Goal: Transaction & Acquisition: Purchase product/service

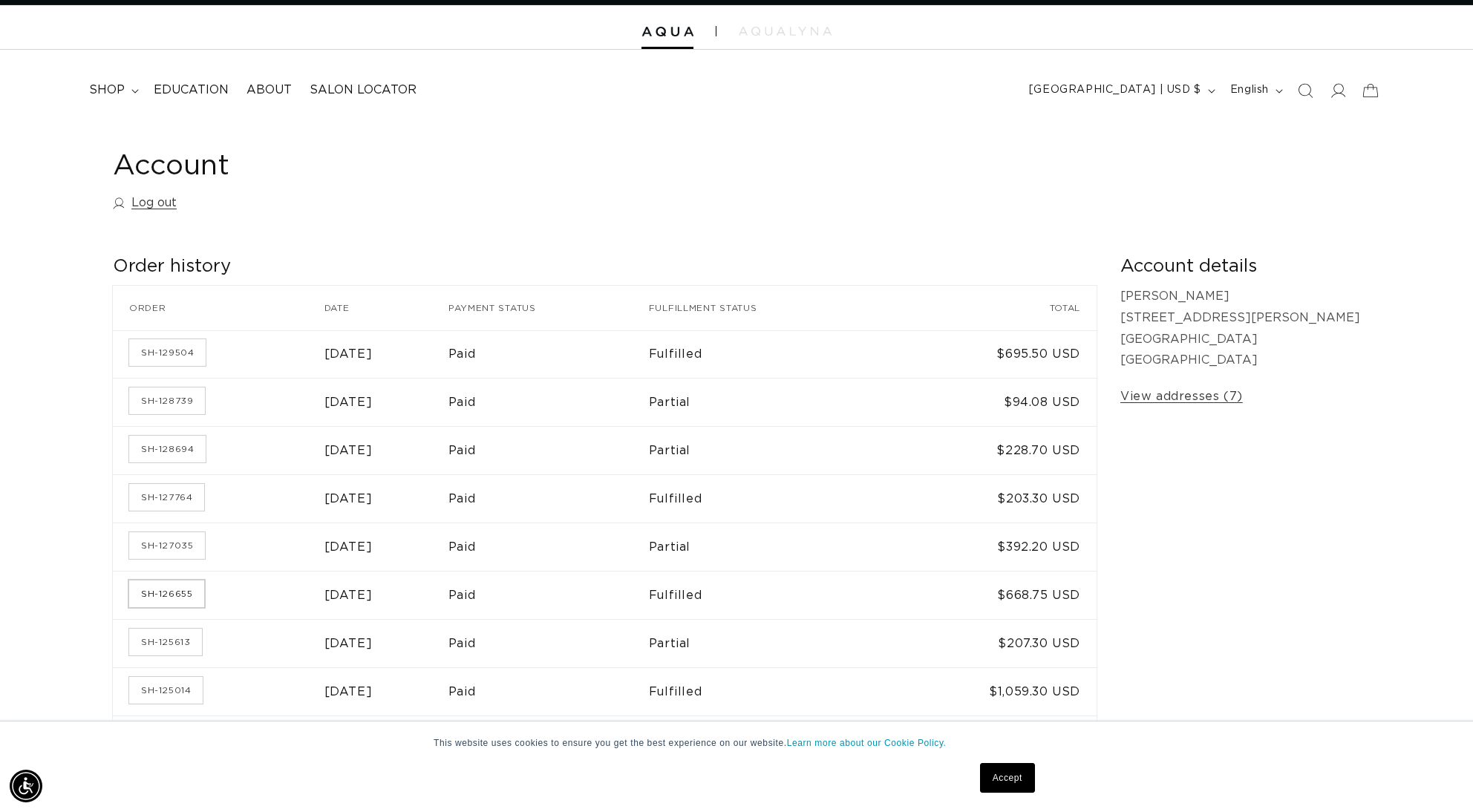
click at [169, 593] on link "SH-126655" at bounding box center [166, 594] width 75 height 27
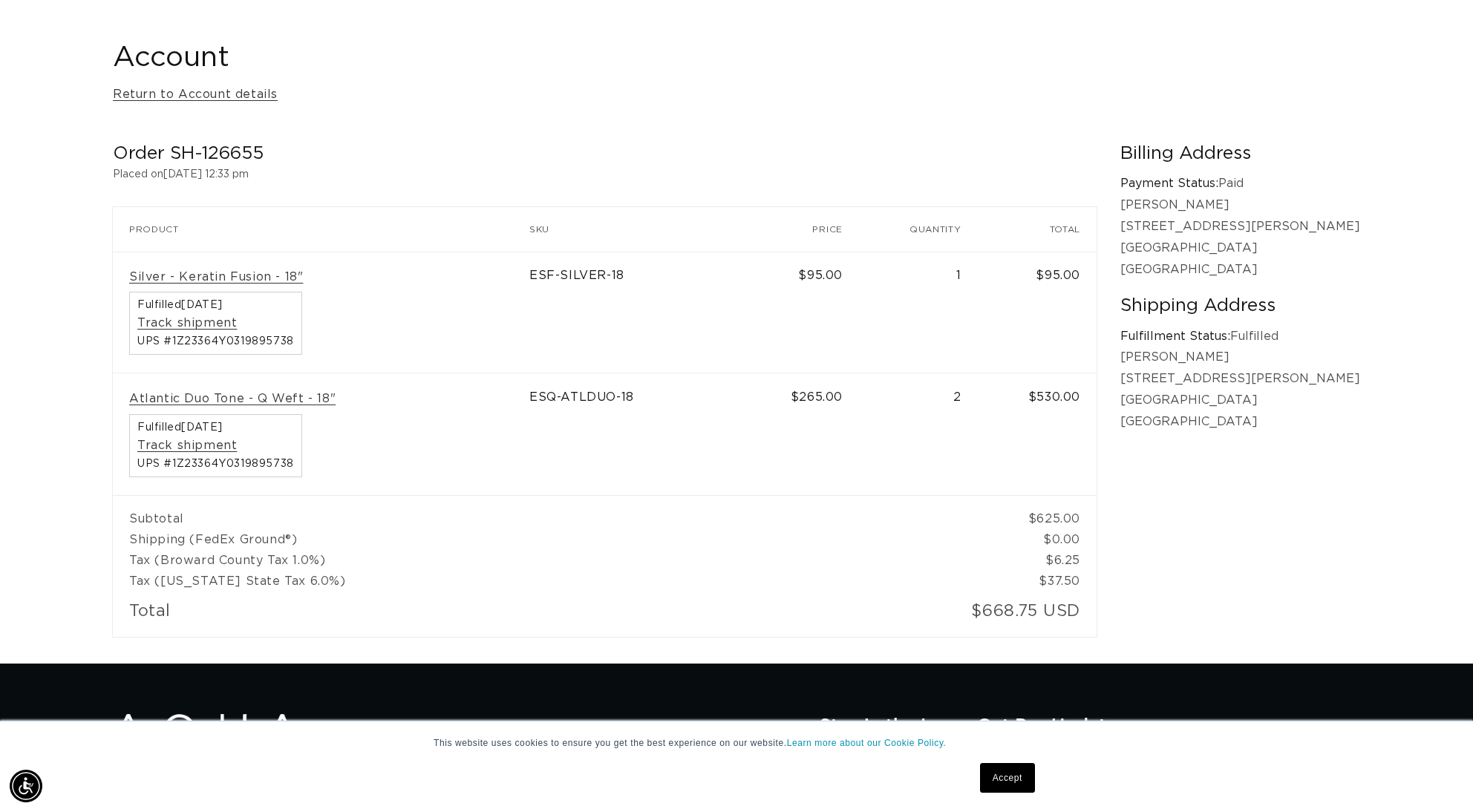
scroll to position [0, 1320]
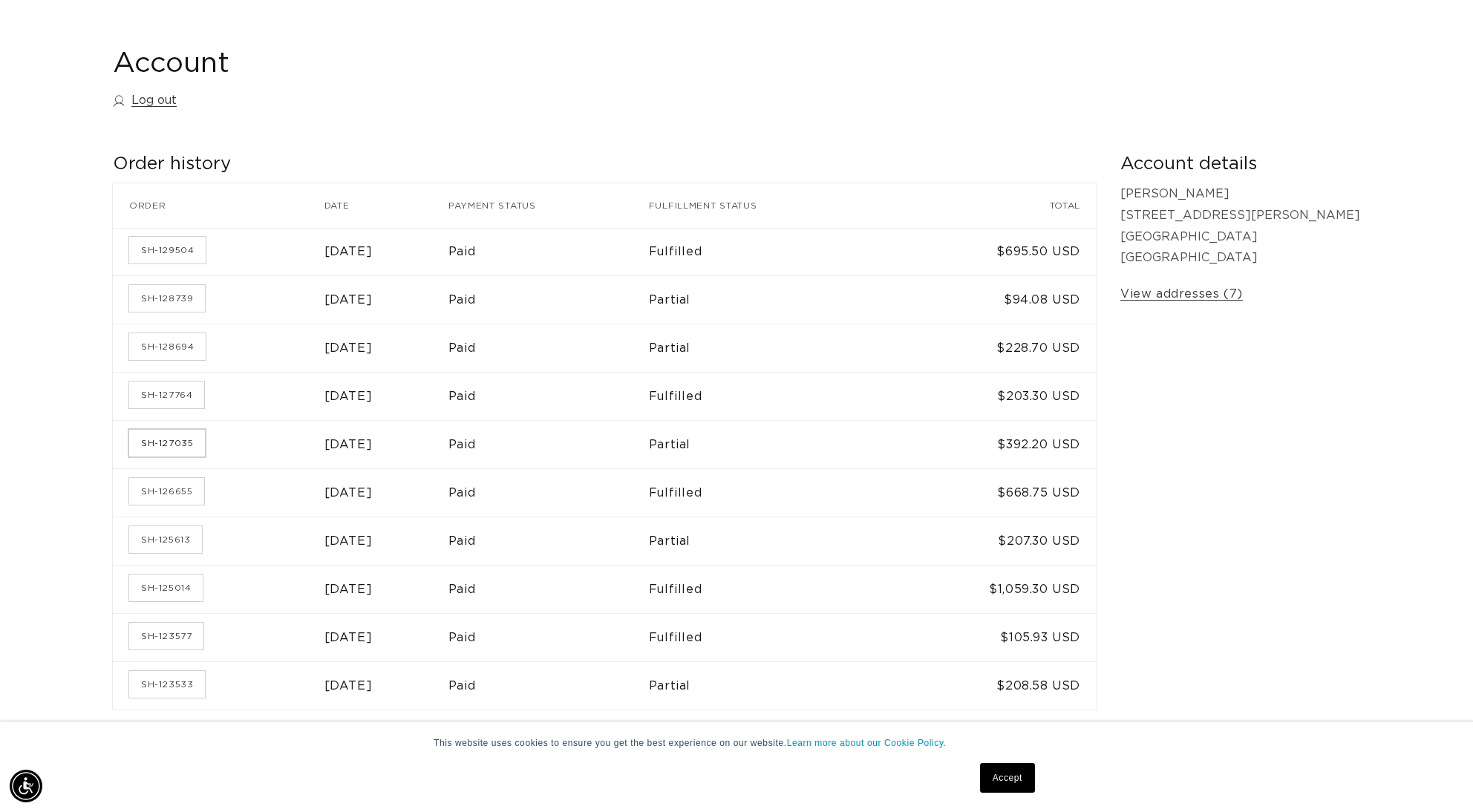
scroll to position [0, 1320]
click at [157, 435] on link "SH-127035" at bounding box center [167, 443] width 75 height 27
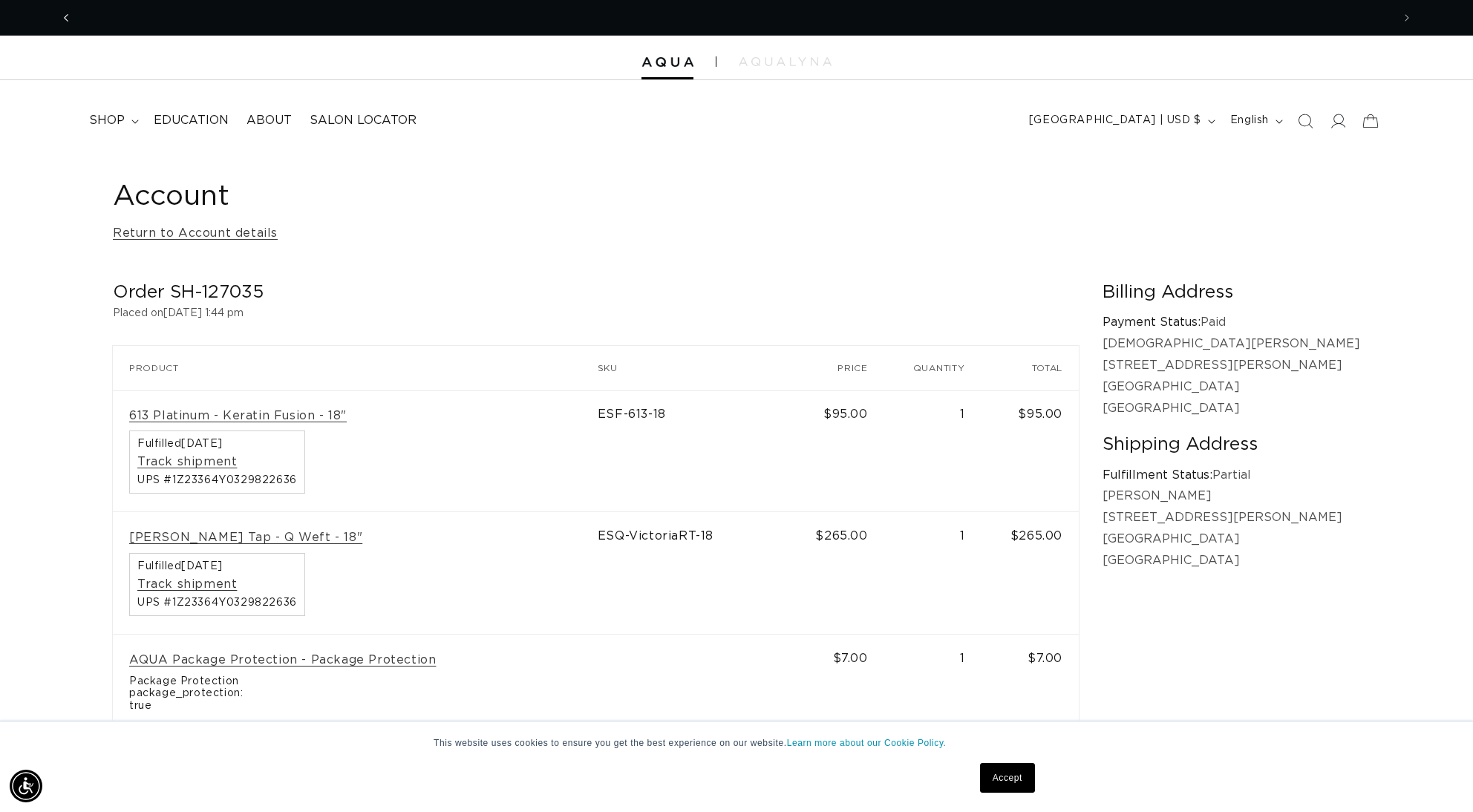
click at [64, 23] on icon "Previous announcement" at bounding box center [66, 17] width 6 height 17
click at [65, 18] on icon "Previous announcement" at bounding box center [66, 17] width 6 height 17
click at [101, 117] on span "shop" at bounding box center [107, 121] width 36 height 16
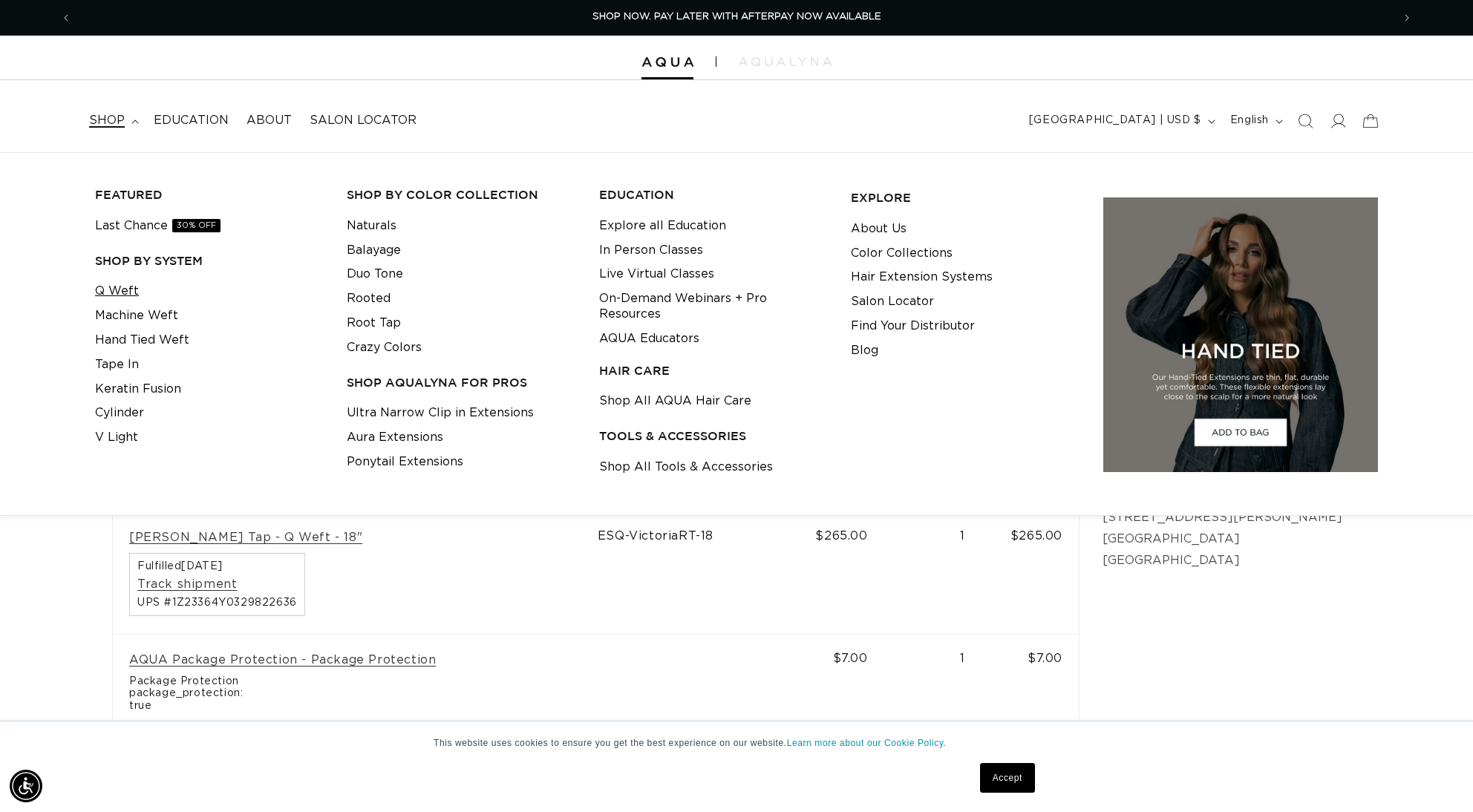
click at [121, 289] on link "Q Weft" at bounding box center [117, 291] width 44 height 25
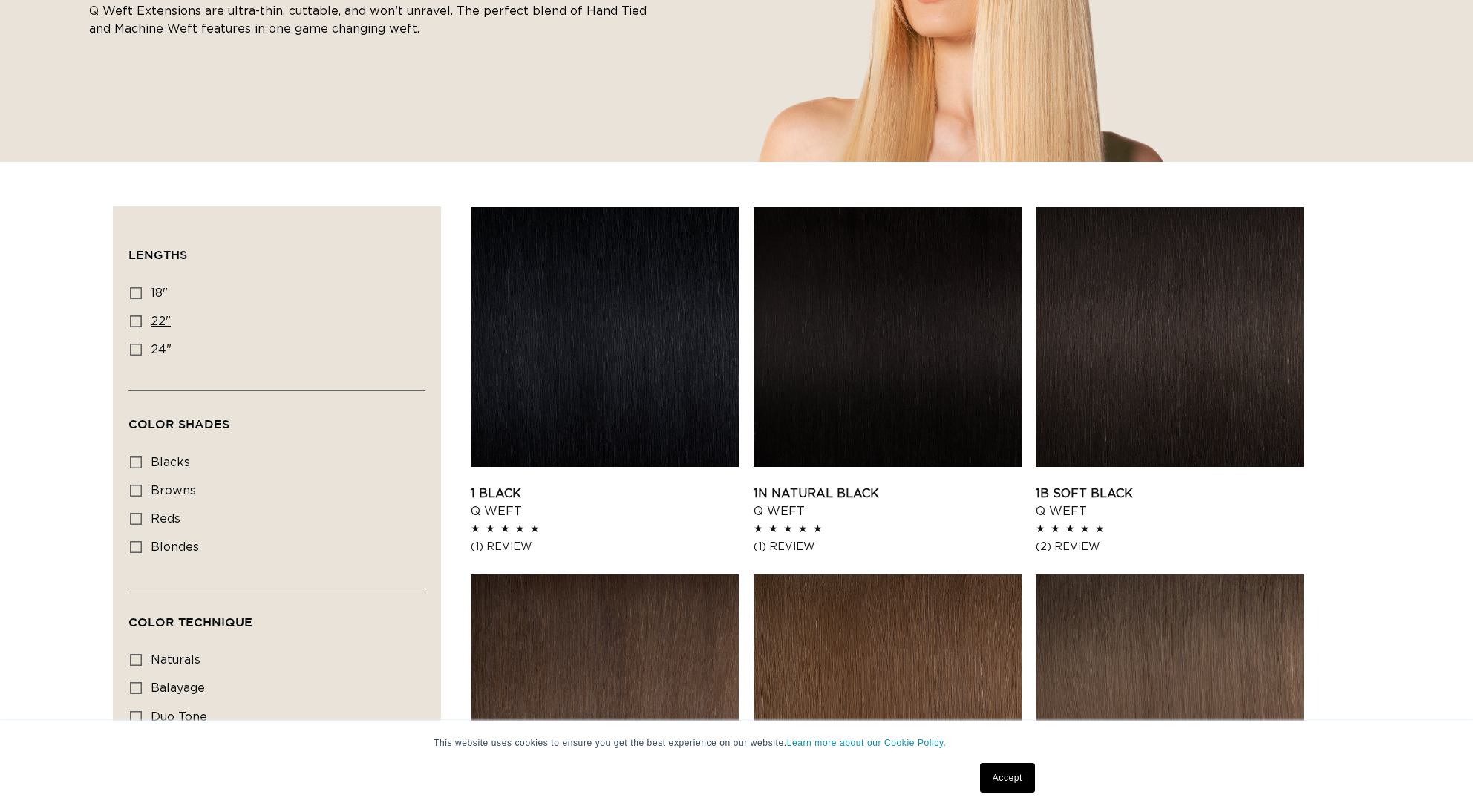
click at [162, 318] on span "22"" at bounding box center [161, 321] width 20 height 12
click at [142, 318] on input "22" 22" (5 products)" at bounding box center [135, 321] width 12 height 12
checkbox input "true"
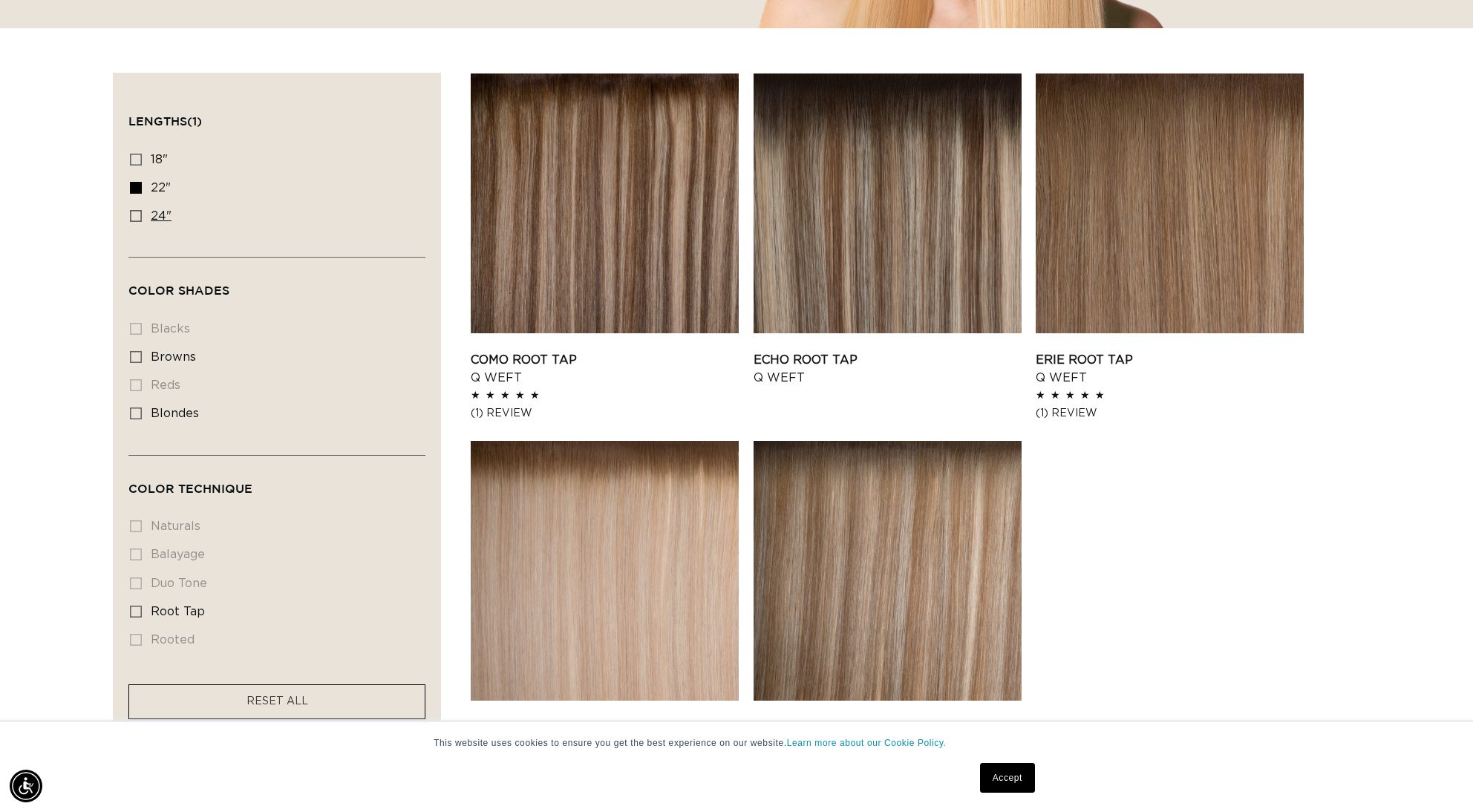
click at [135, 215] on icon at bounding box center [135, 215] width 12 height 12
click at [135, 215] on input "24" 24" (5 products)" at bounding box center [135, 215] width 12 height 12
checkbox input "true"
click at [138, 186] on icon at bounding box center [135, 188] width 12 height 12
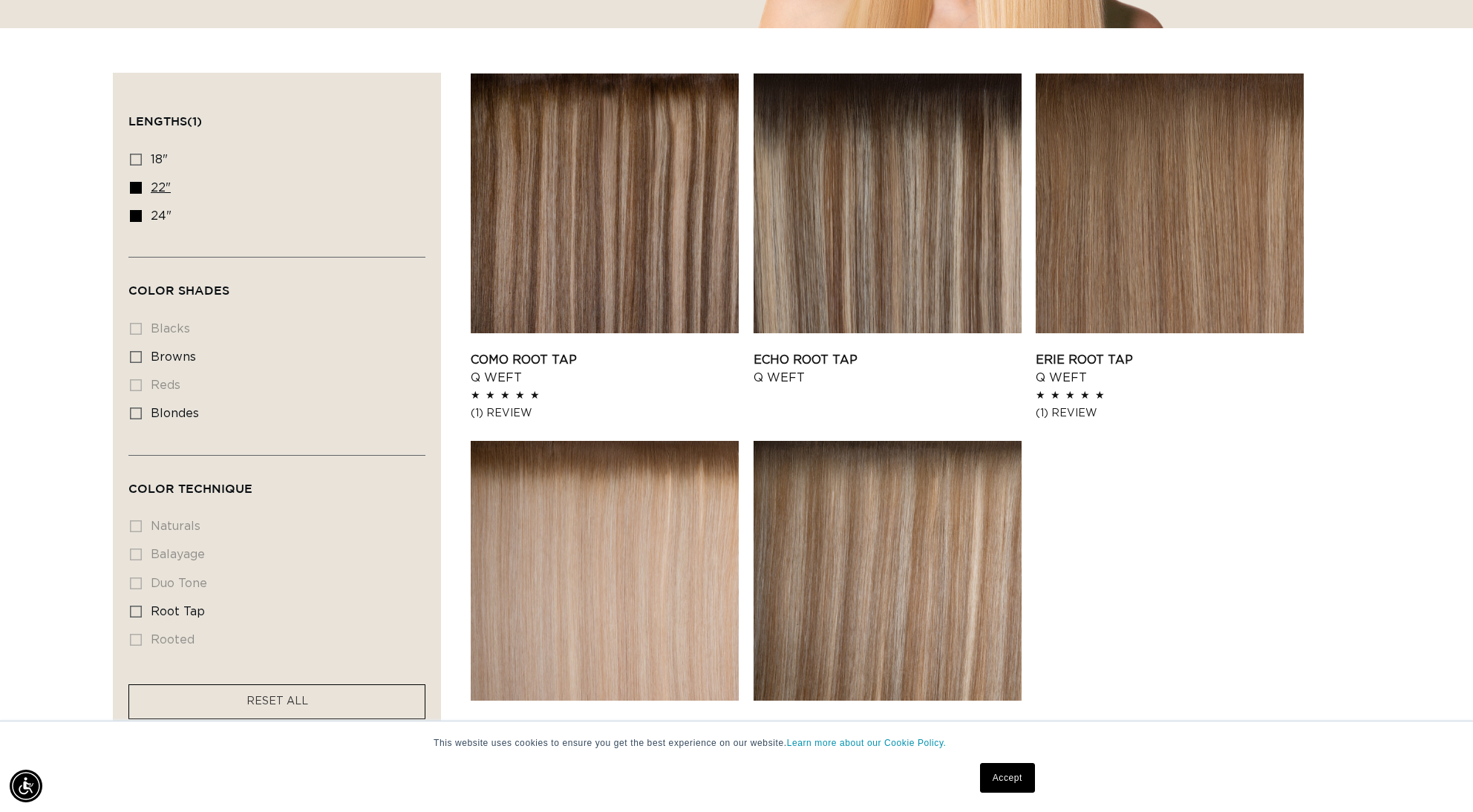
click at [138, 186] on input "22" 22" (5 products)" at bounding box center [135, 188] width 12 height 12
checkbox input "false"
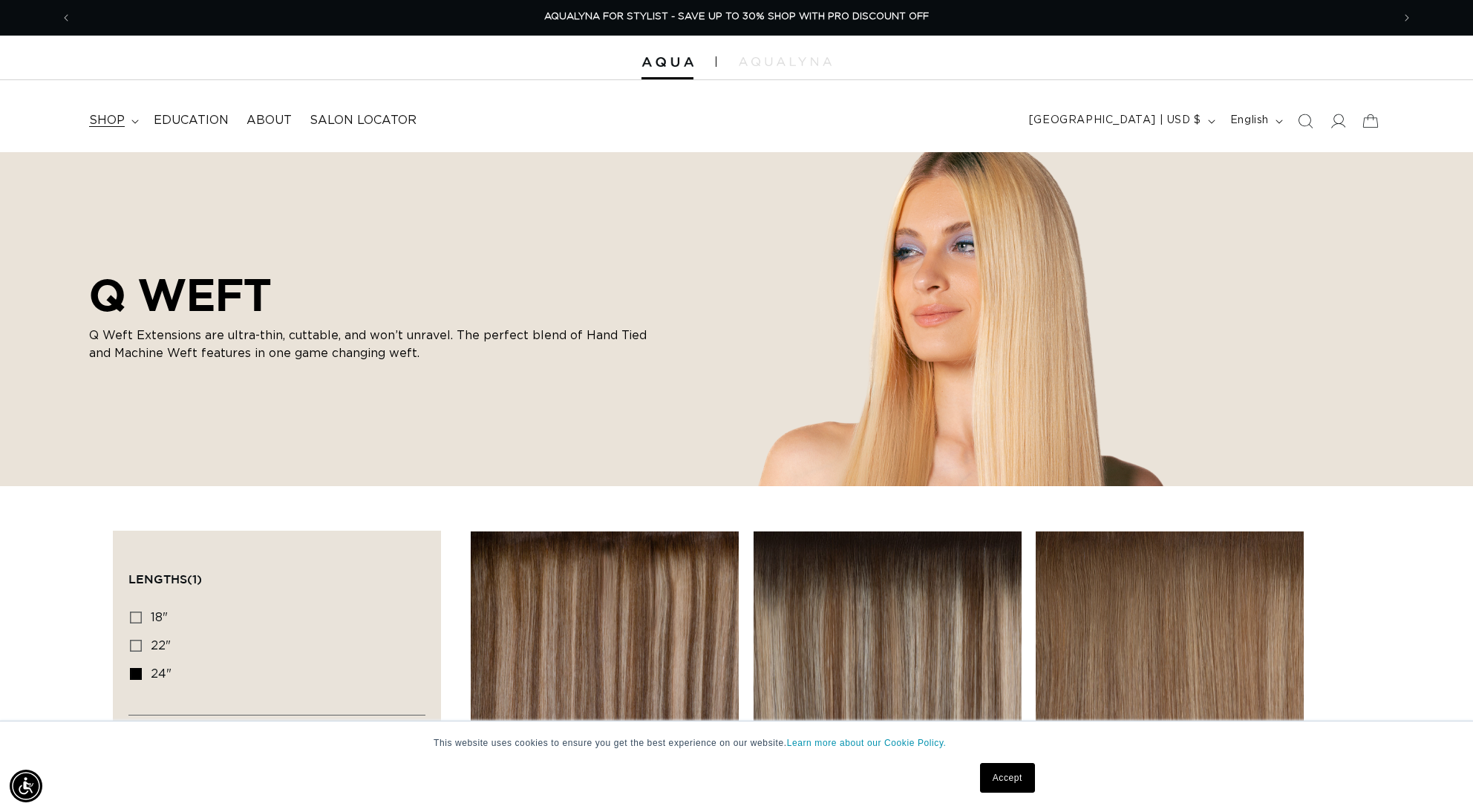
click at [106, 114] on span "shop" at bounding box center [107, 121] width 36 height 16
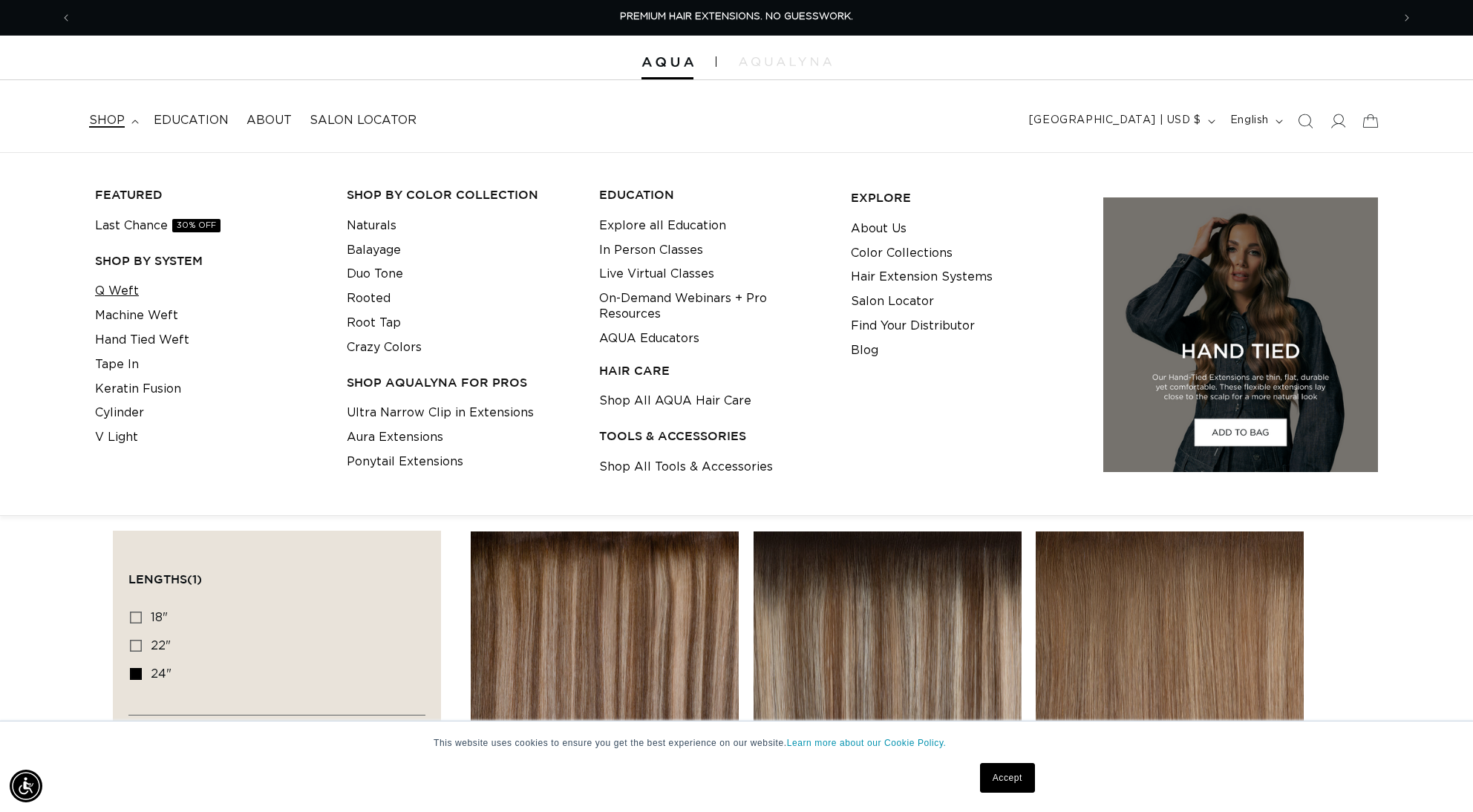
click at [124, 291] on link "Q Weft" at bounding box center [117, 291] width 44 height 25
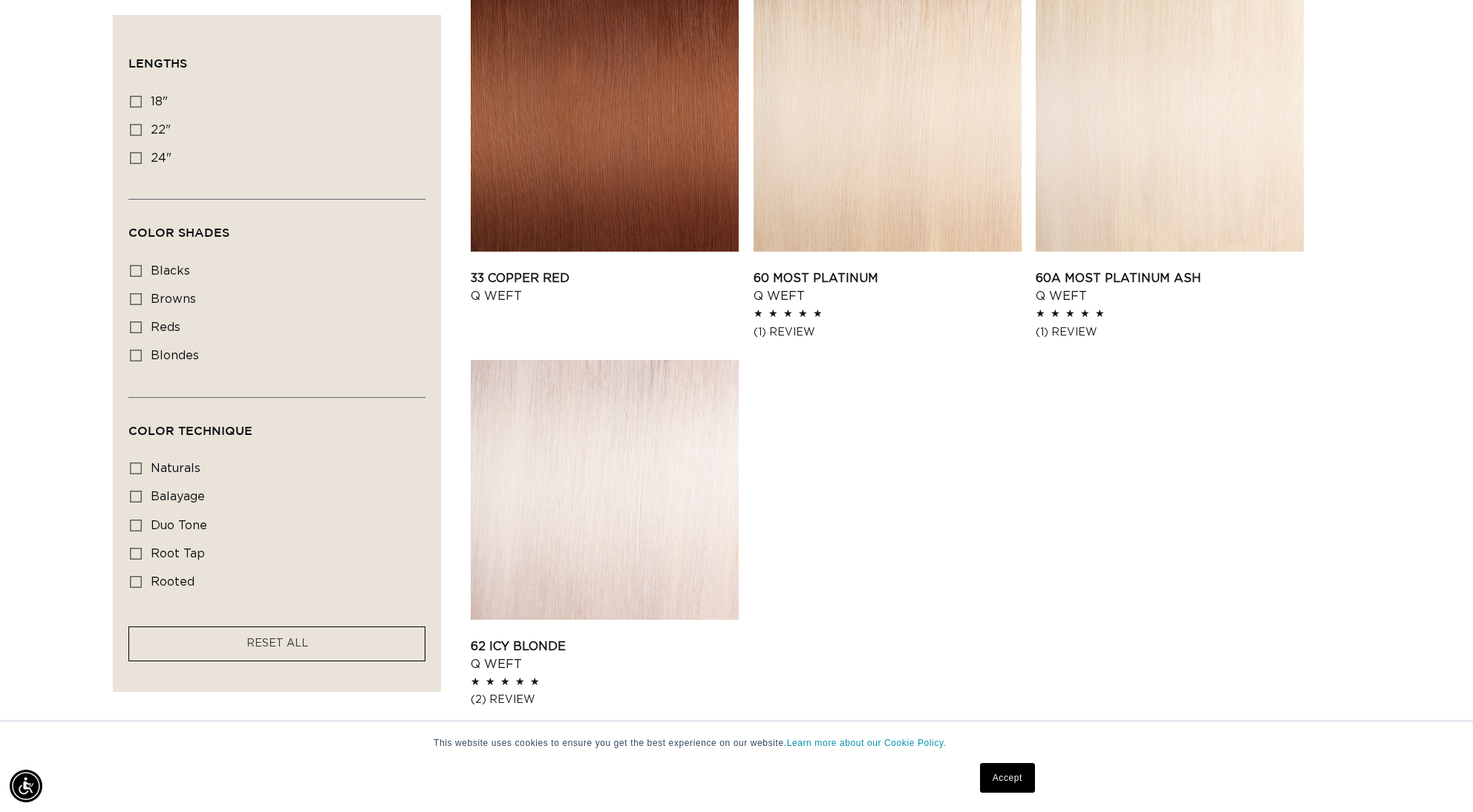
scroll to position [2148, 0]
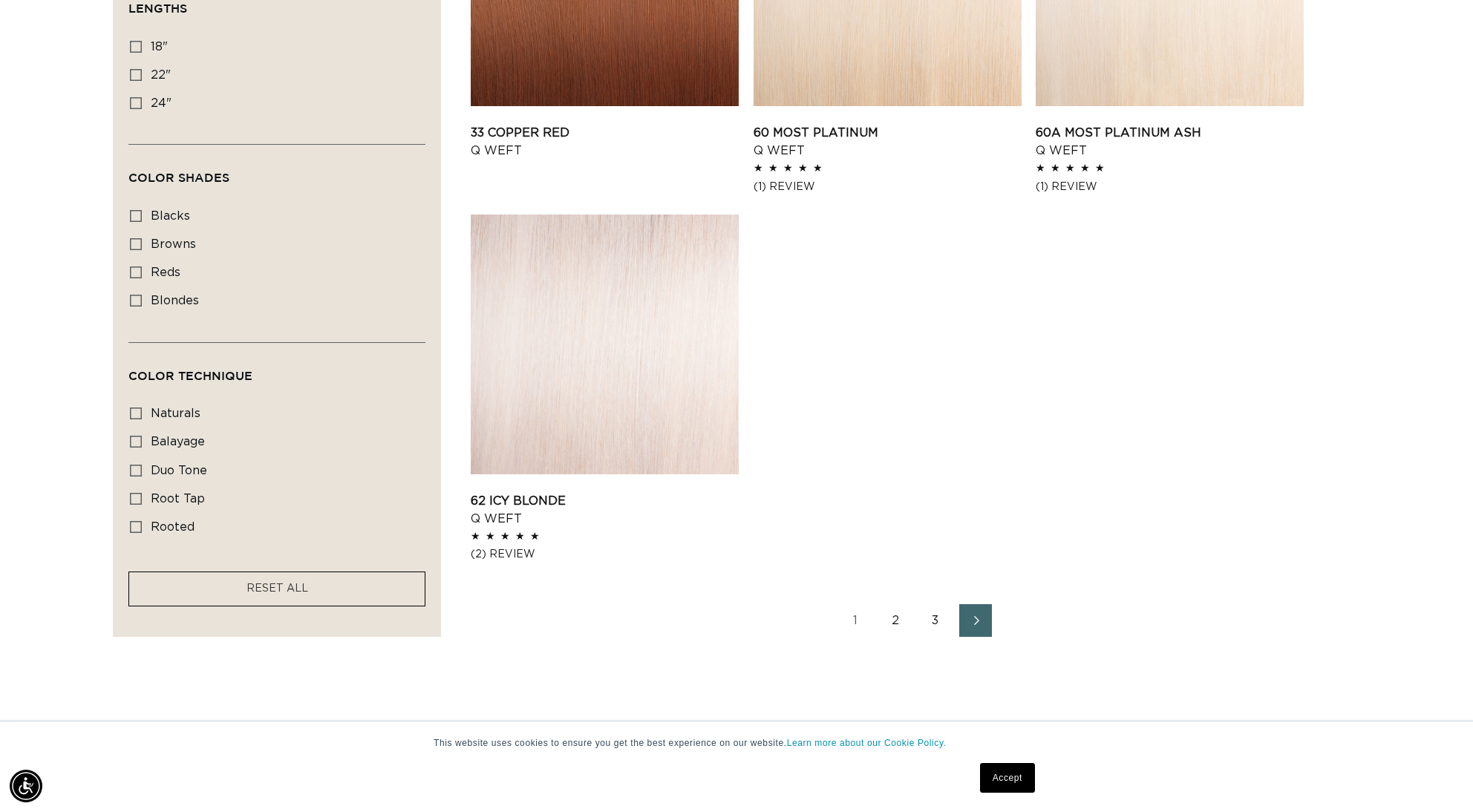
click at [891, 619] on link "2" at bounding box center [895, 620] width 32 height 32
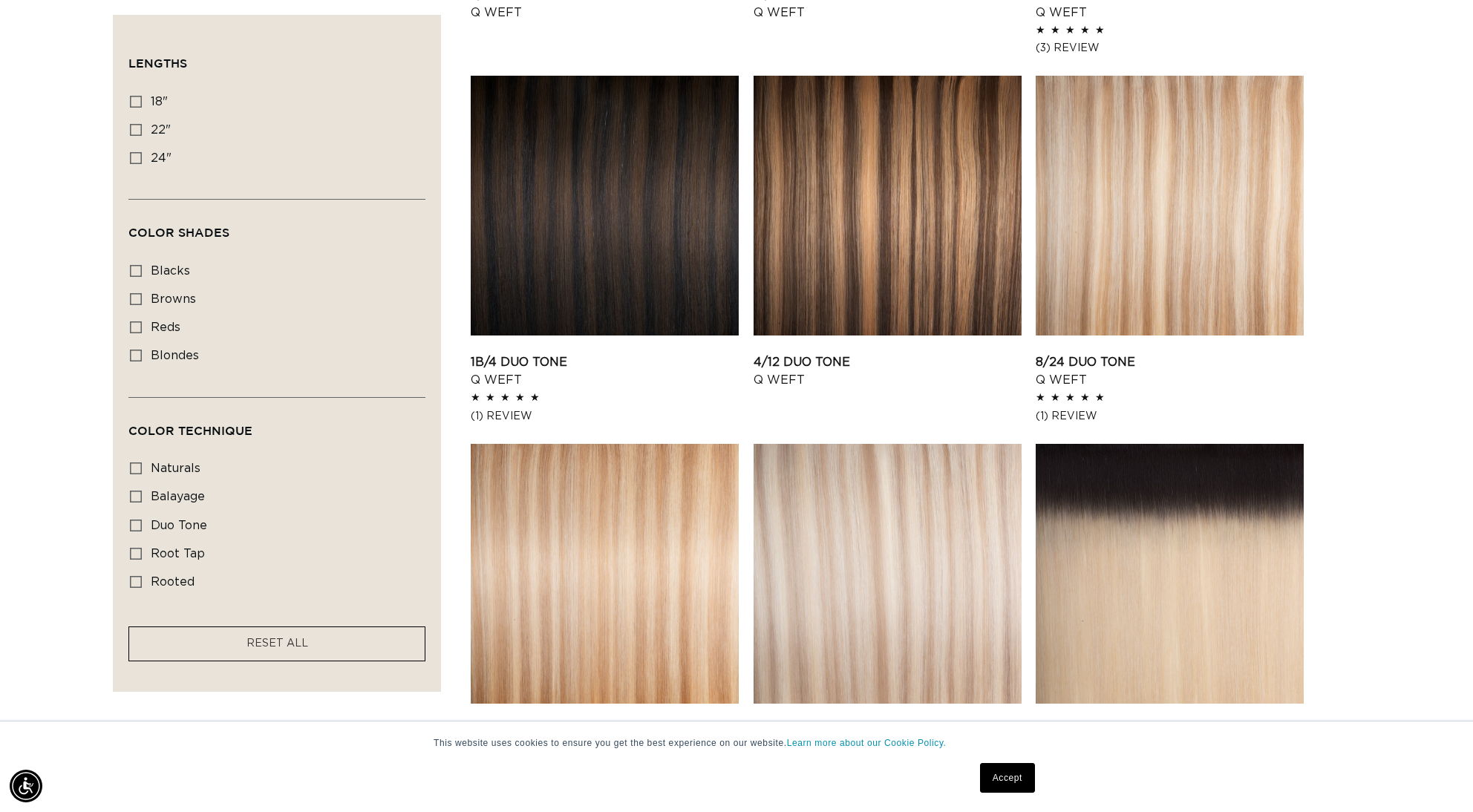
scroll to position [1513, 0]
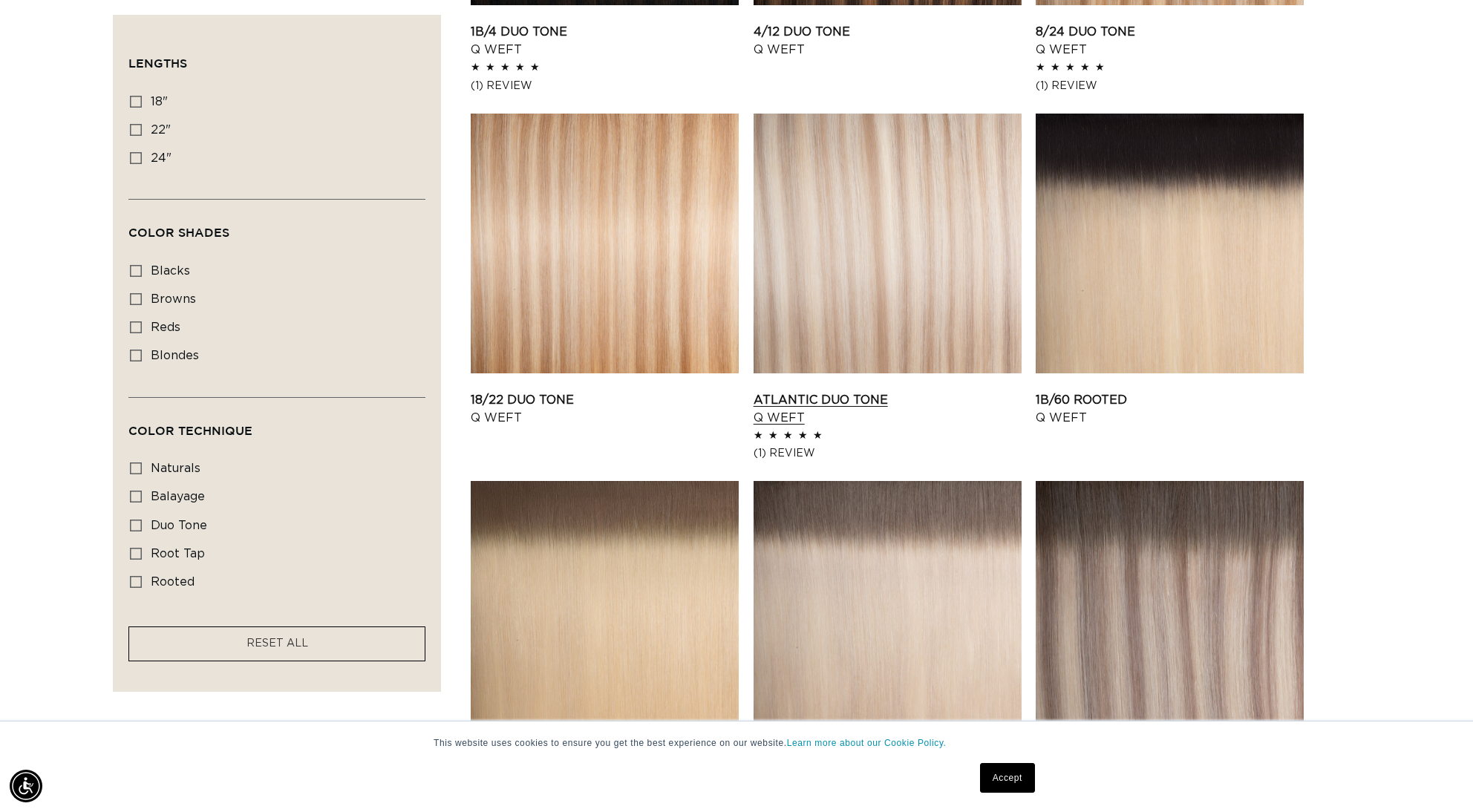
click at [870, 391] on link "Atlantic Duo Tone Q Weft" at bounding box center [887, 409] width 268 height 36
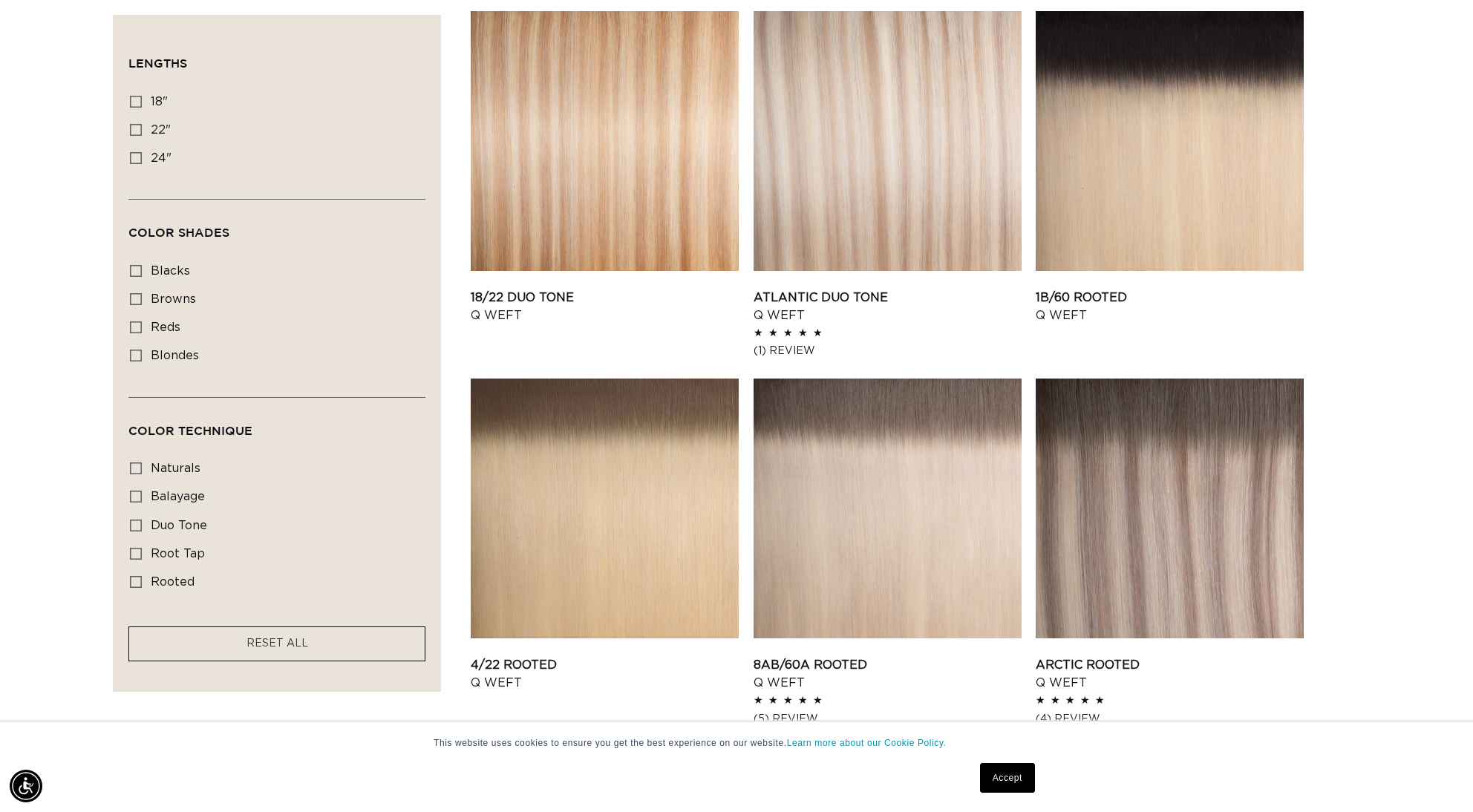
scroll to position [0, 2639]
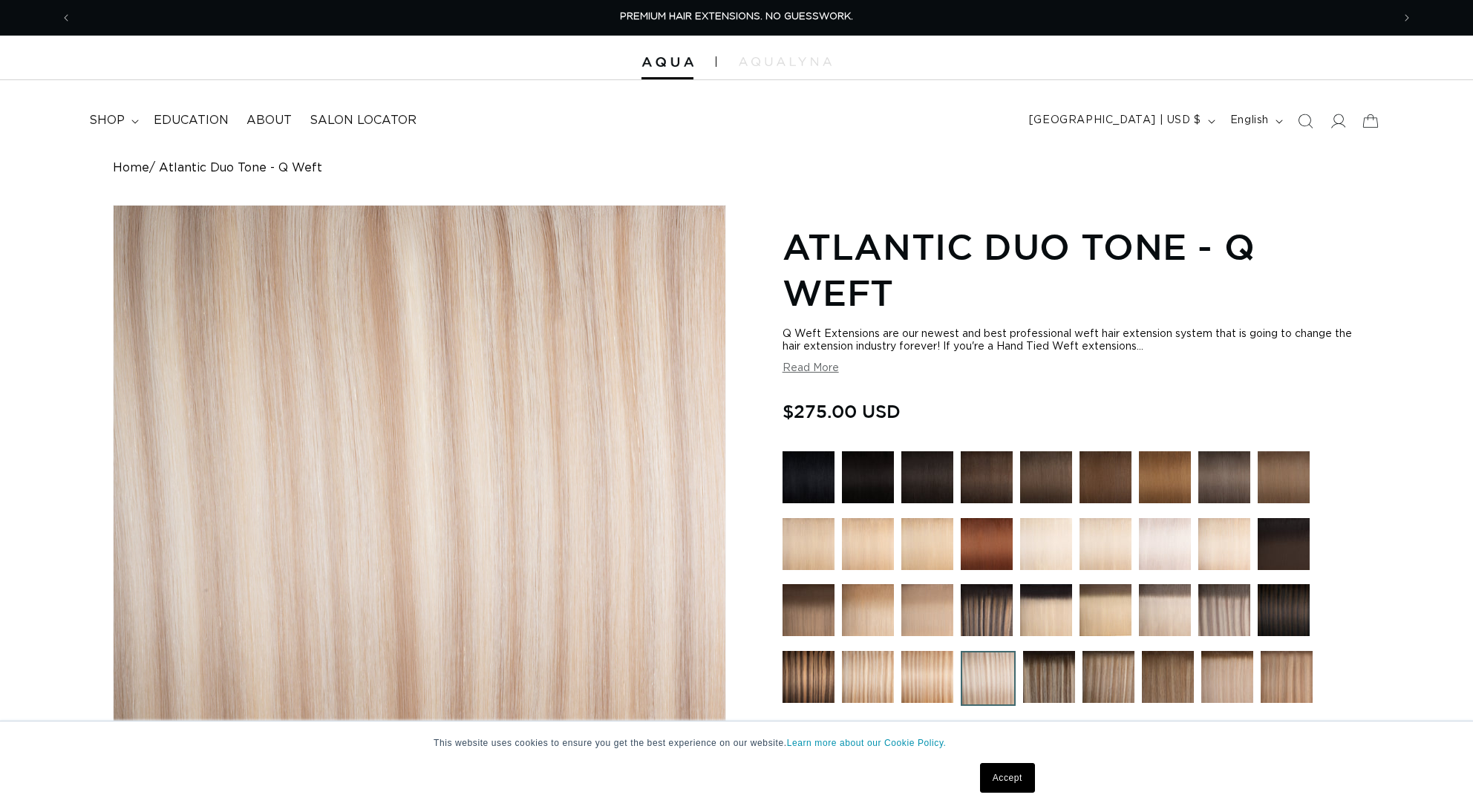
click at [957, 811] on label "22" Variant sold out or unavailable" at bounding box center [977, 825] width 126 height 25
click at [915, 809] on input "22" Variant sold out or unavailable" at bounding box center [914, 809] width 1 height 1
radio input "true"
click at [61, 17] on span "Previous announcement" at bounding box center [66, 17] width 15 height 15
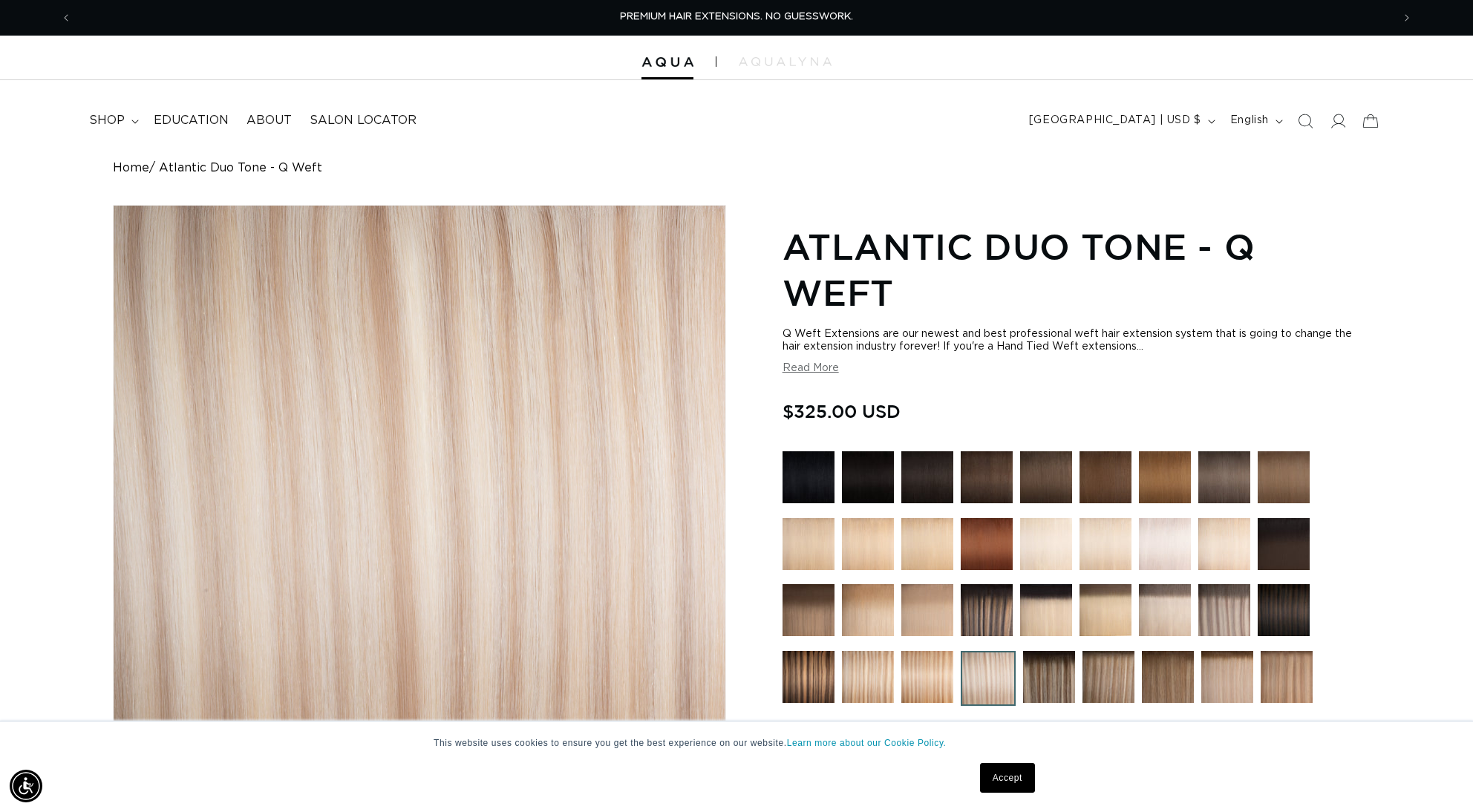
scroll to position [490, 0]
